Goal: Browse casually

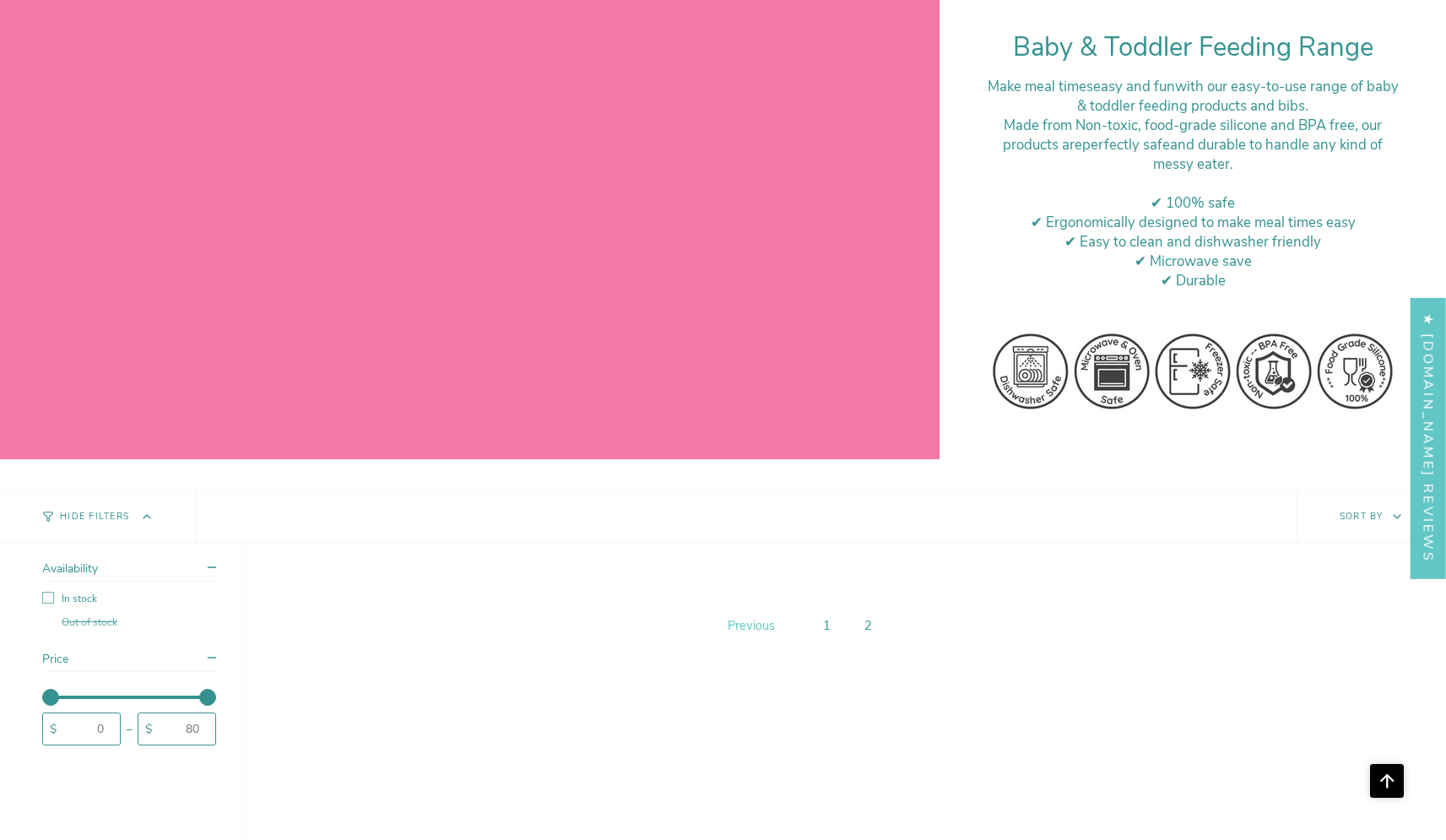
scroll to position [1400, 0]
